Goal: Information Seeking & Learning: Learn about a topic

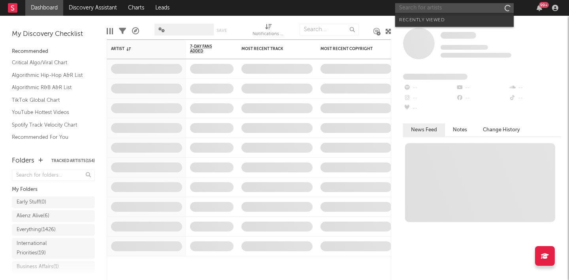
click at [454, 7] on input "text" at bounding box center [454, 8] width 119 height 10
paste input "[URL][DOMAIN_NAME]"
type input "[URL][DOMAIN_NAME]"
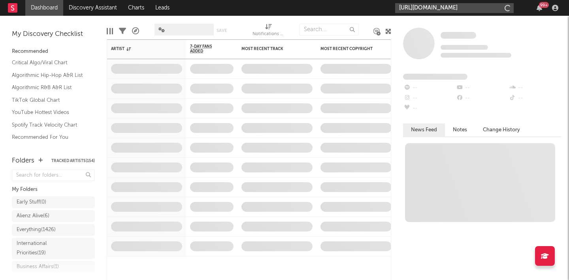
scroll to position [0, 121]
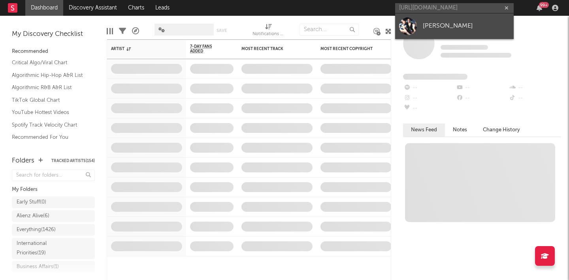
click at [448, 20] on link "[PERSON_NAME]" at bounding box center [454, 26] width 119 height 26
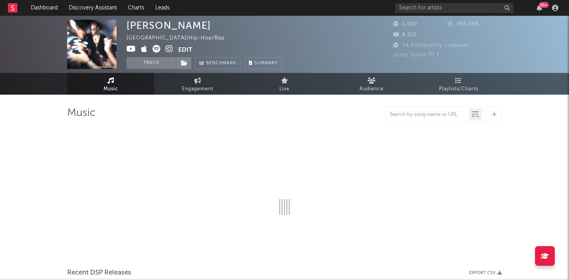
select select "1w"
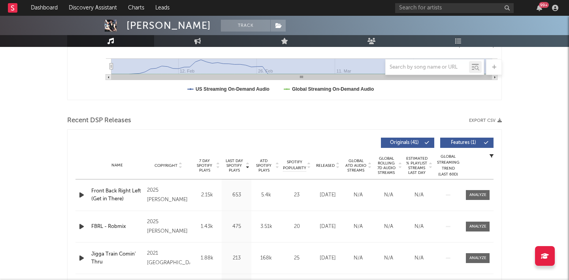
scroll to position [219, 0]
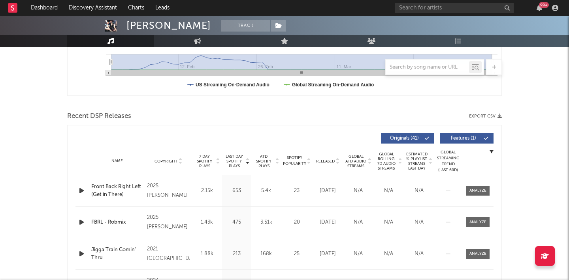
click at [477, 186] on div "Name Front Back Right Left (Get in There) Copyright 2025 [PERSON_NAME] Label [P…" at bounding box center [284, 190] width 418 height 31
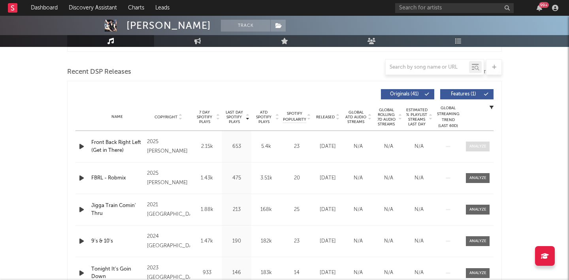
click at [478, 147] on div at bounding box center [477, 147] width 17 height 6
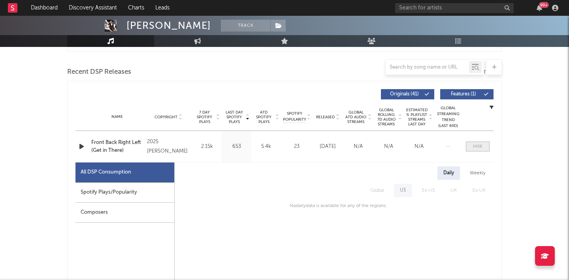
scroll to position [359, 0]
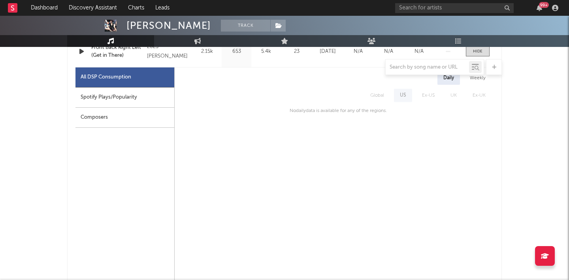
click at [475, 79] on div "Weekly" at bounding box center [478, 78] width 28 height 13
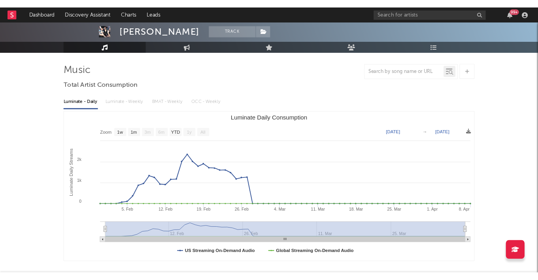
scroll to position [47, 0]
